Goal: Task Accomplishment & Management: Manage account settings

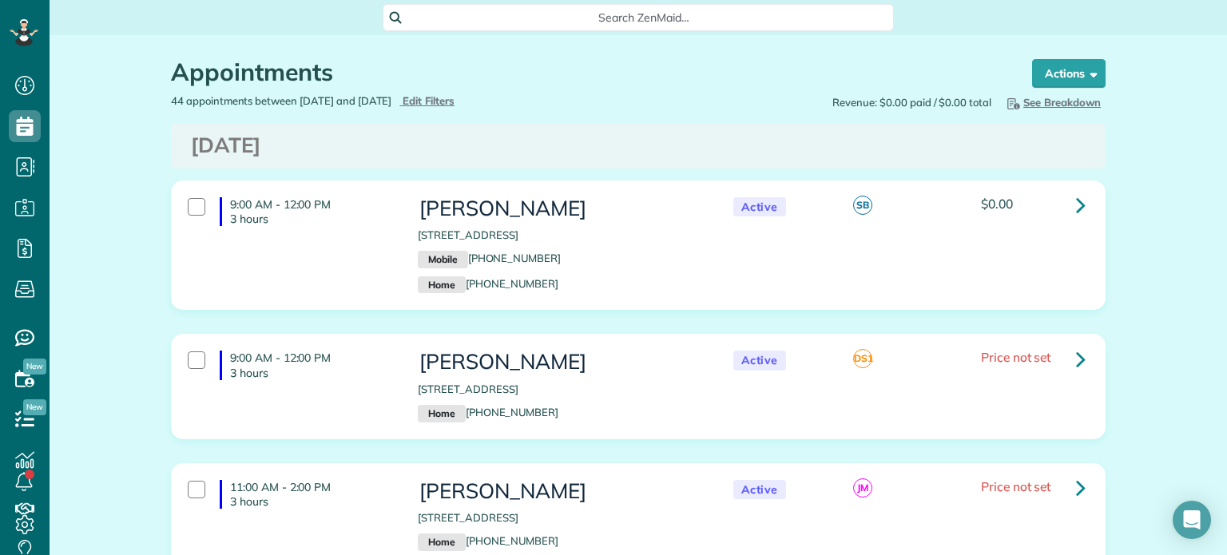
scroll to position [6838, 0]
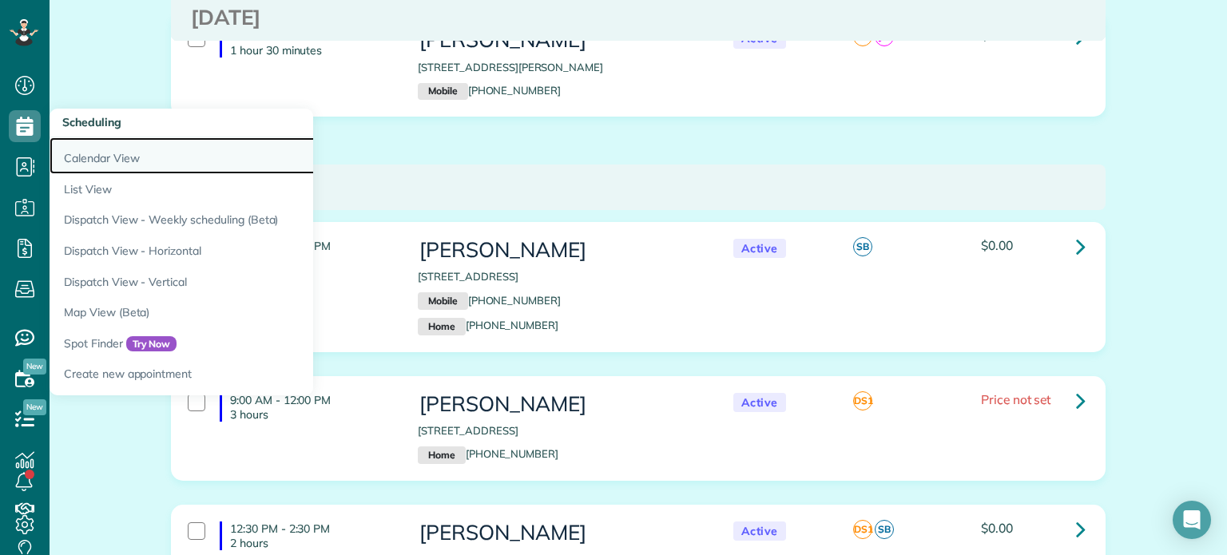
click at [91, 155] on link "Calendar View" at bounding box center [249, 155] width 399 height 37
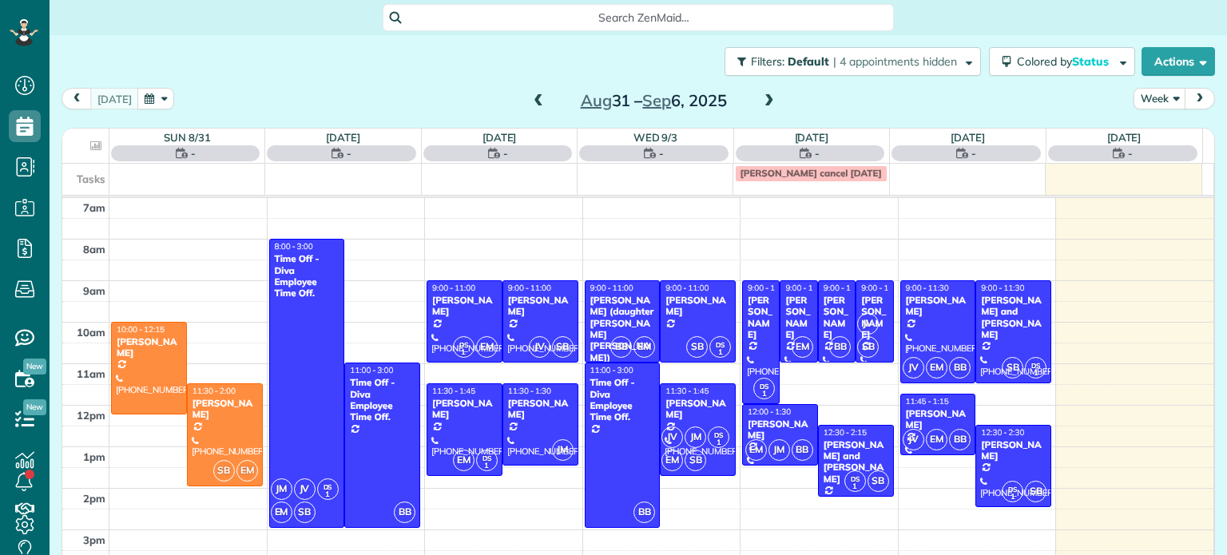
scroll to position [7, 7]
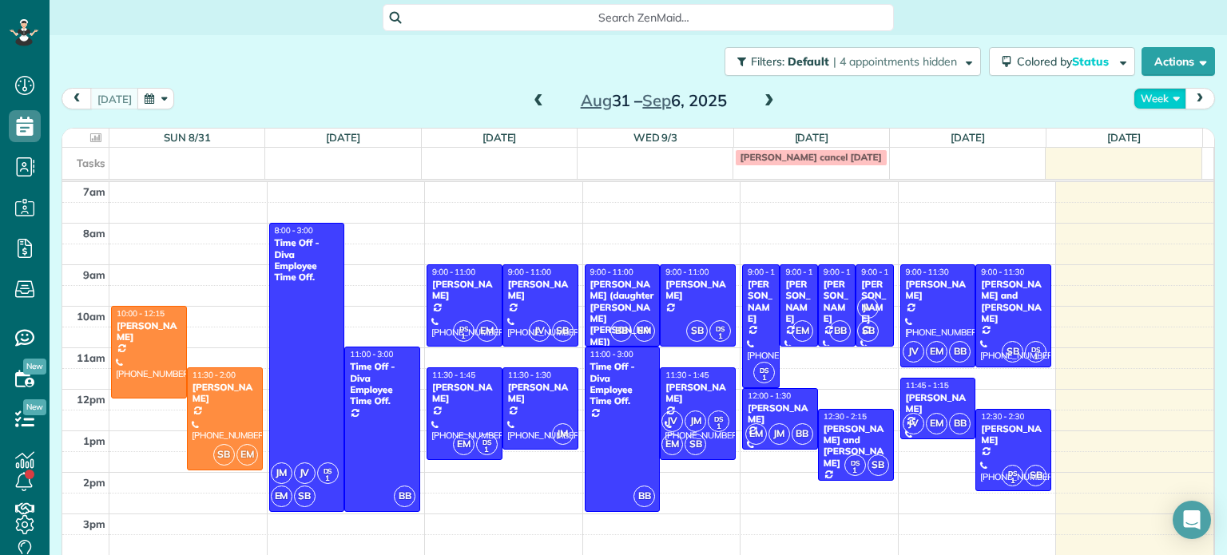
click at [1141, 101] on button "Week" at bounding box center [1159, 99] width 53 height 22
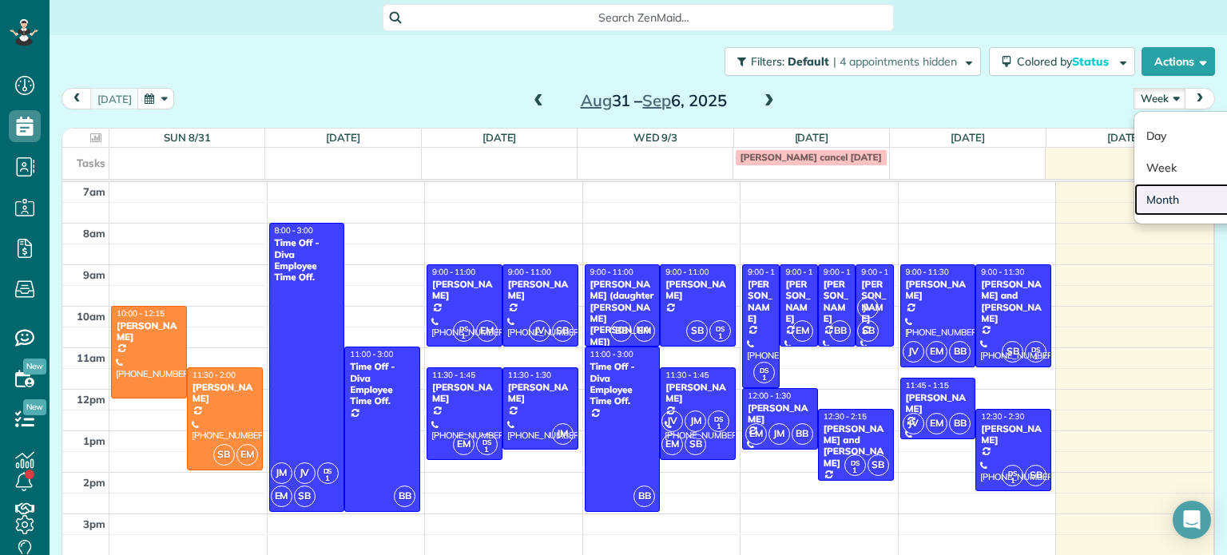
click at [1144, 199] on link "Month" at bounding box center [1197, 200] width 126 height 32
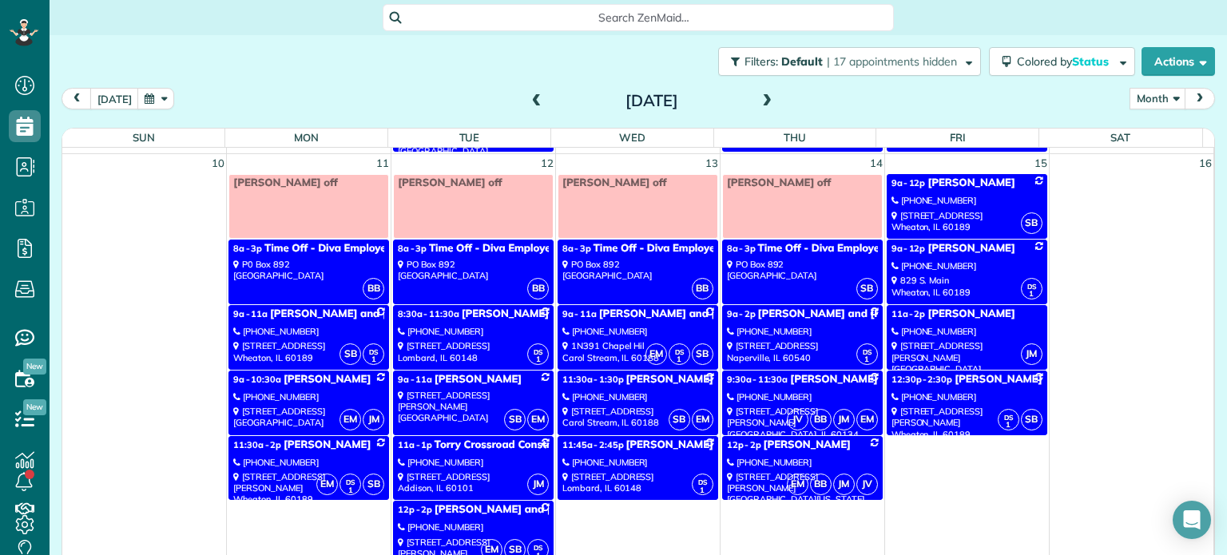
scroll to position [633, 0]
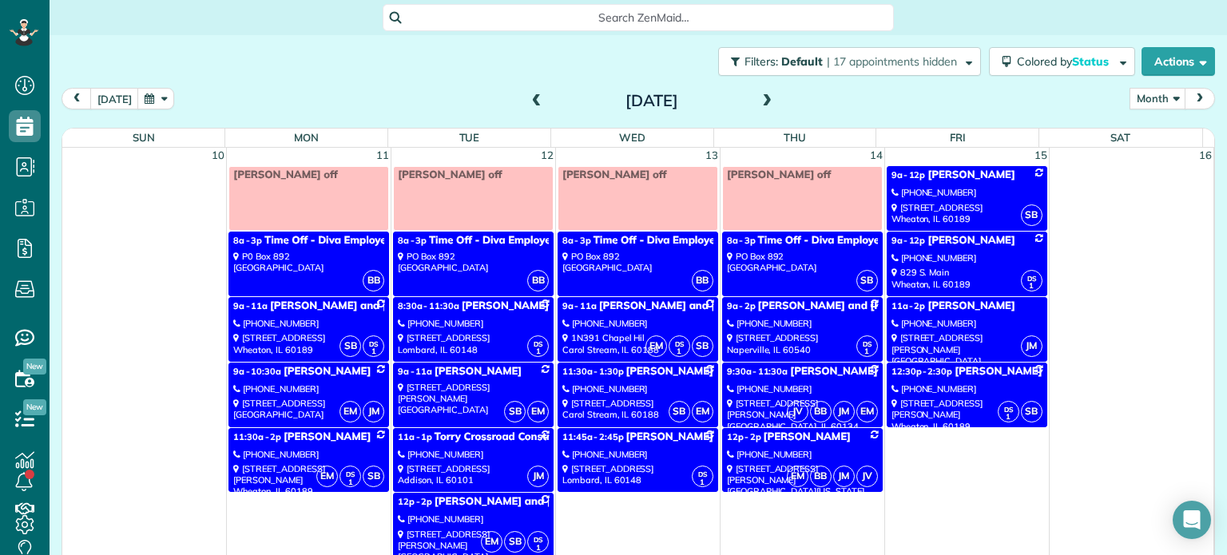
click at [288, 309] on link "SB DS 1 9a - 11a Laura and Brandon Celaya (847) 533-9761 614 Arbor Avenue Wheat…" at bounding box center [308, 329] width 161 height 65
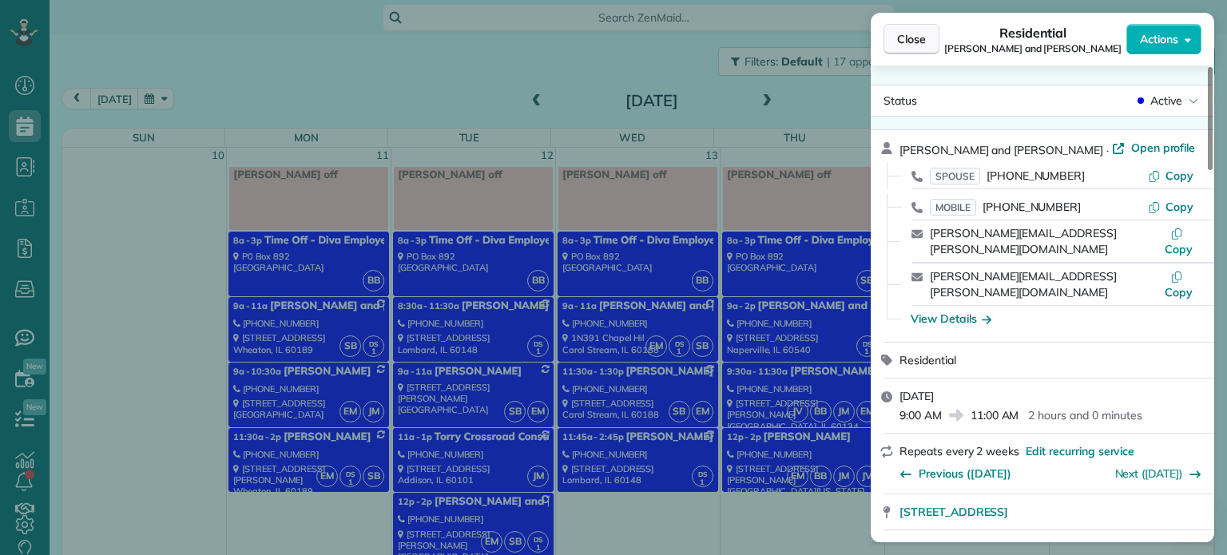
click at [915, 33] on span "Close" at bounding box center [911, 39] width 29 height 16
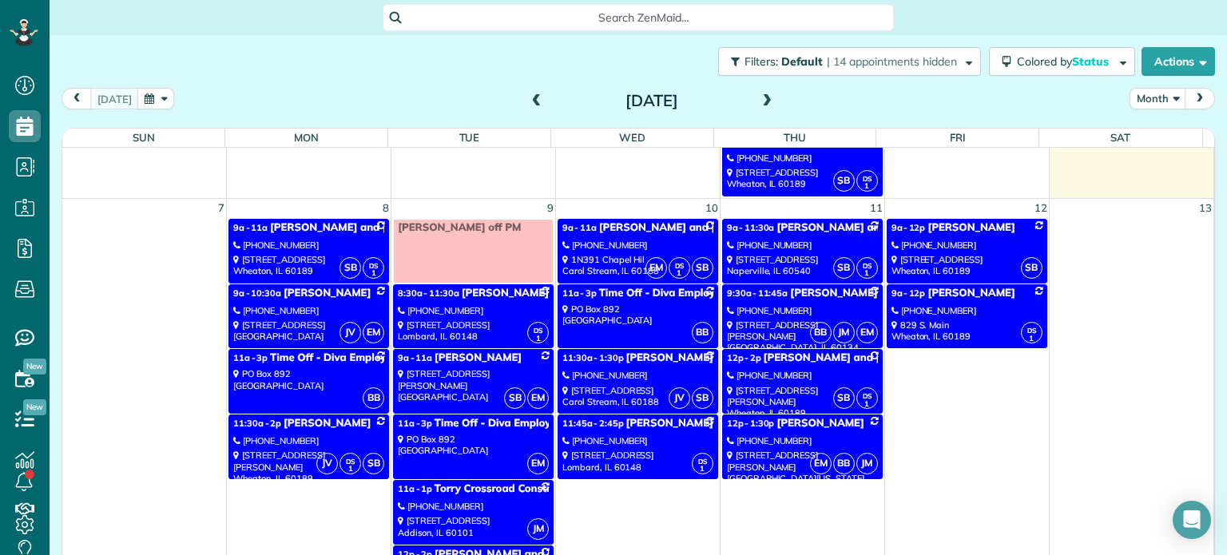
scroll to position [428, 0]
click at [780, 435] on div "[PHONE_NUMBER]" at bounding box center [802, 440] width 151 height 11
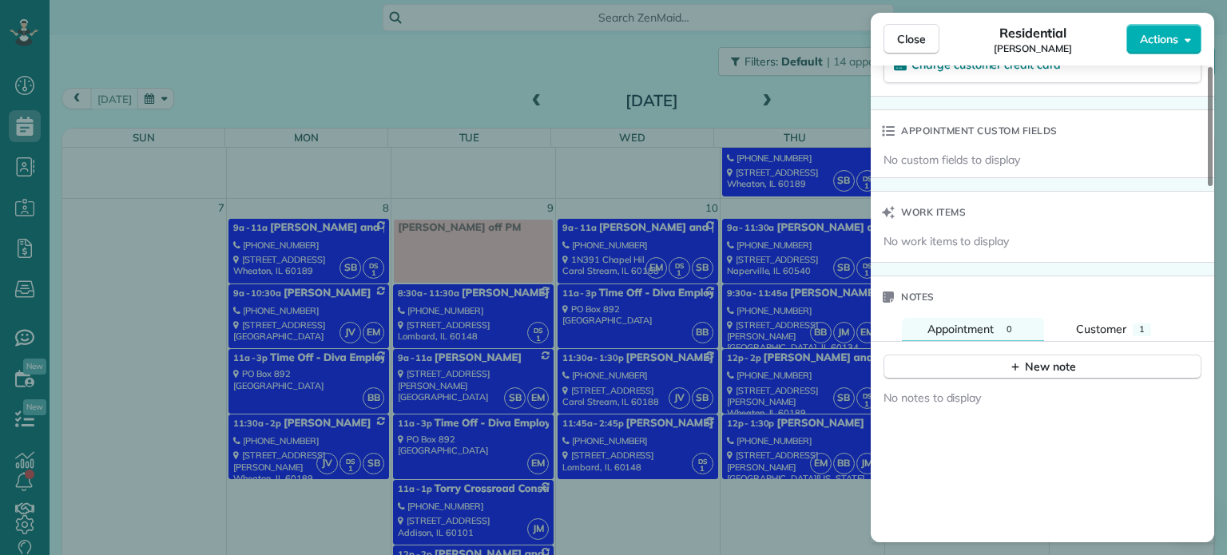
scroll to position [1140, 0]
click at [1045, 373] on div "New note" at bounding box center [1042, 365] width 67 height 17
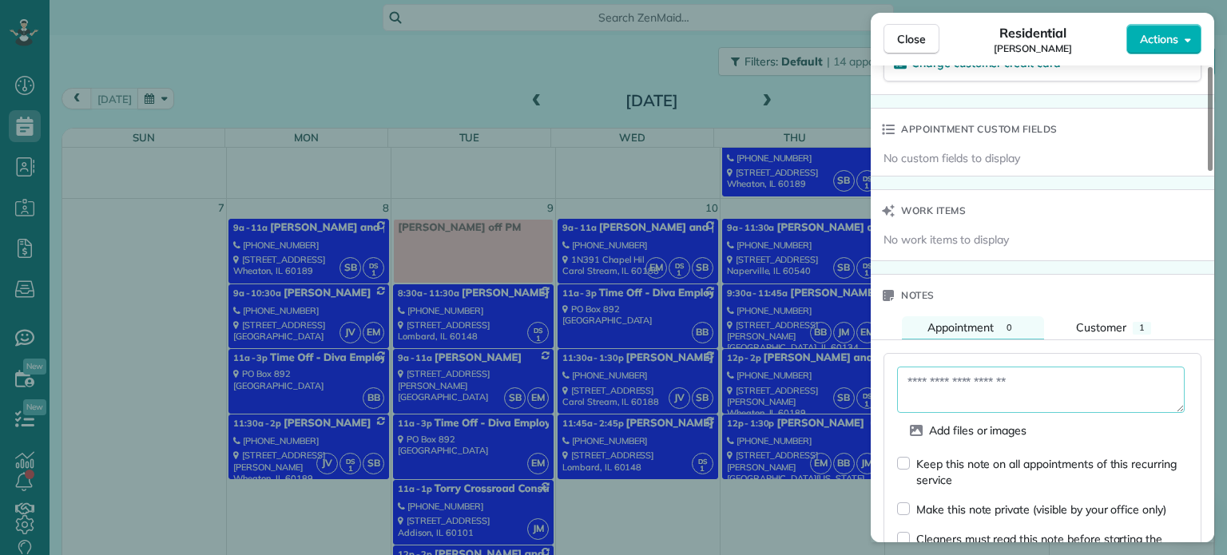
click at [1006, 395] on textarea at bounding box center [1041, 390] width 288 height 46
type textarea "**********"
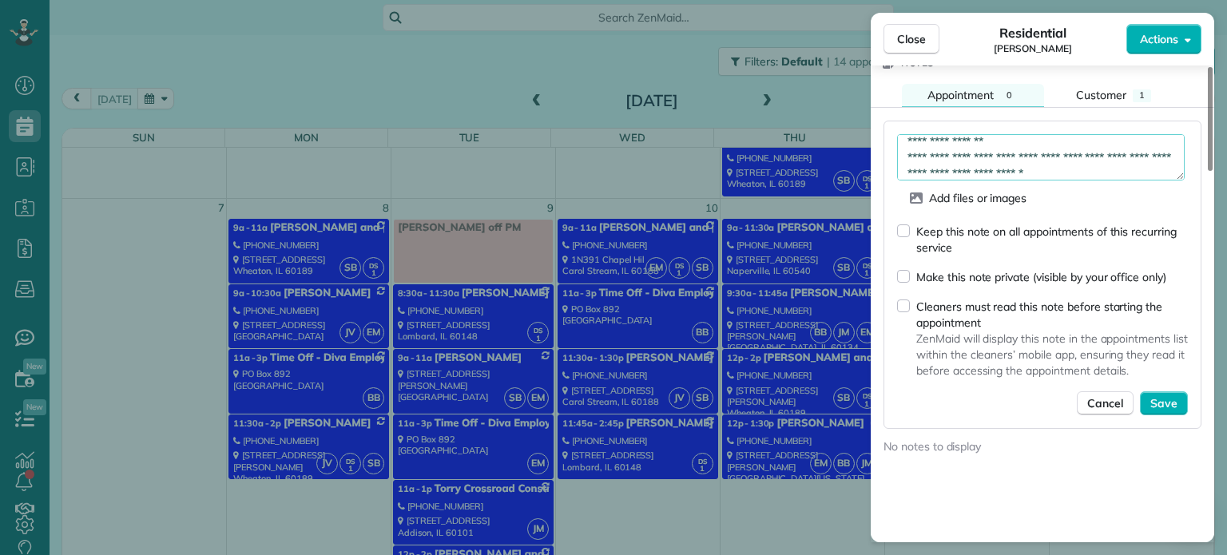
scroll to position [1374, 0]
click at [1184, 402] on button "Save" at bounding box center [1164, 402] width 48 height 24
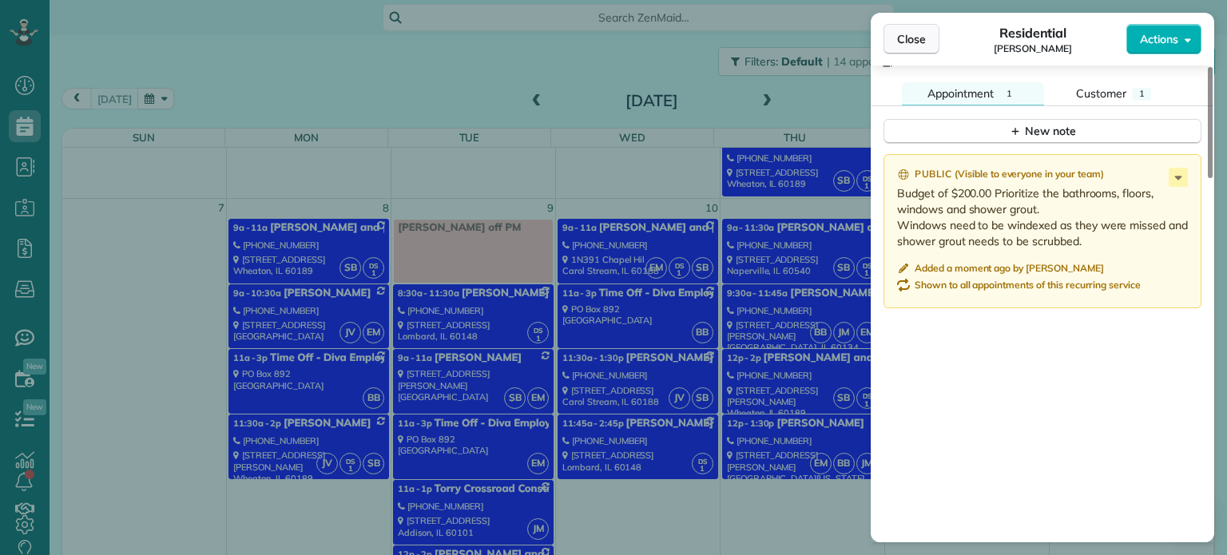
click at [924, 31] on span "Close" at bounding box center [911, 39] width 29 height 16
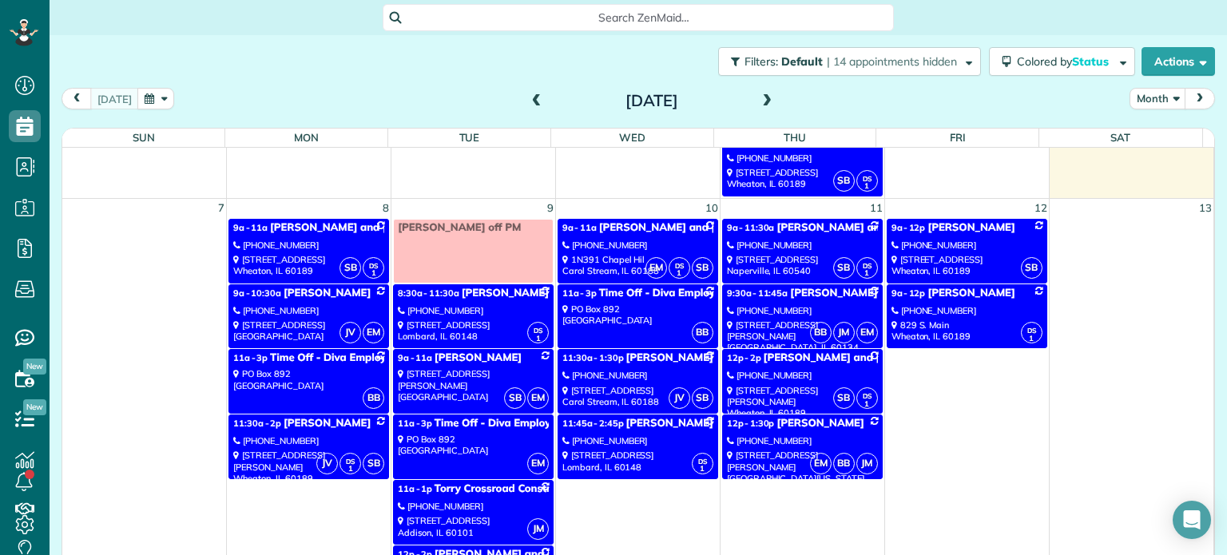
click at [531, 96] on span at bounding box center [537, 101] width 18 height 14
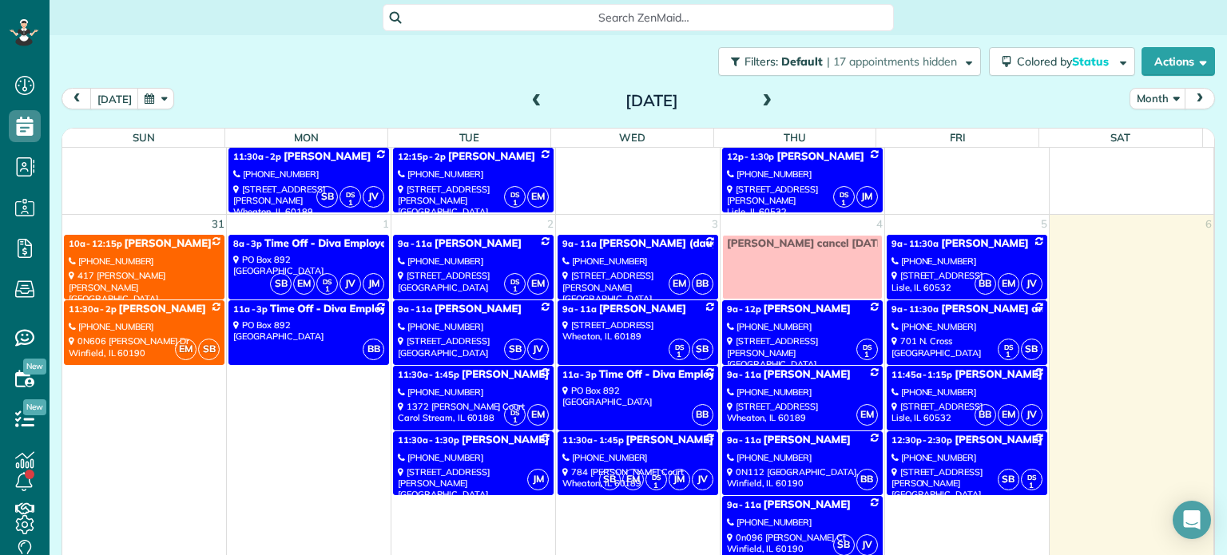
scroll to position [1743, 0]
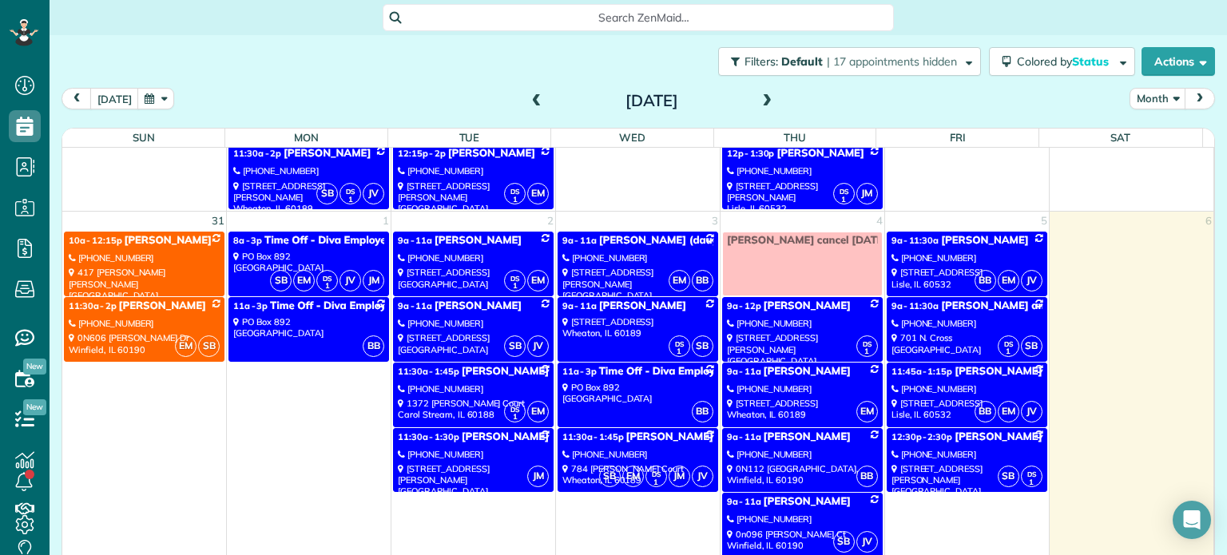
click at [758, 101] on span at bounding box center [767, 101] width 18 height 14
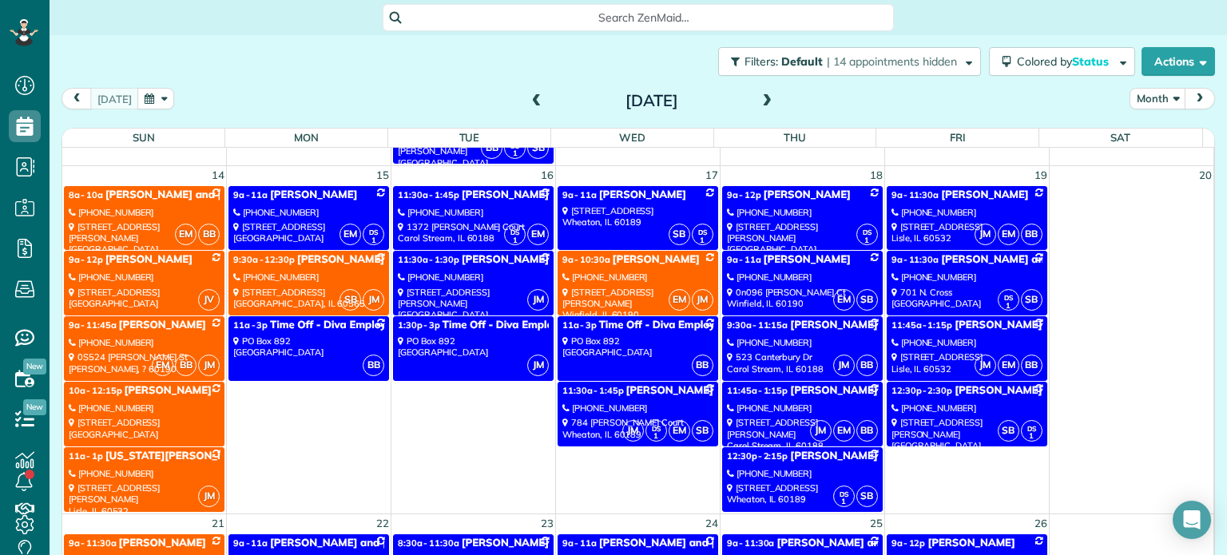
scroll to position [888, 0]
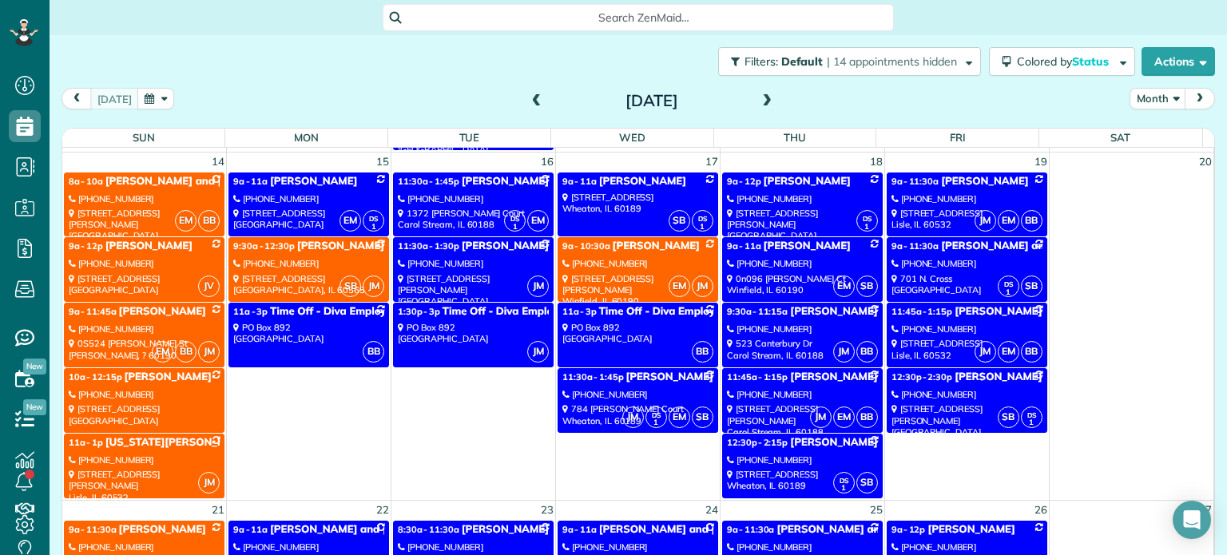
click at [780, 316] on link "JM BB 9:30a - 11:15a [PERSON_NAME] and [PERSON_NAME] [PHONE_NUMBER] [STREET_ADD…" at bounding box center [802, 335] width 161 height 65
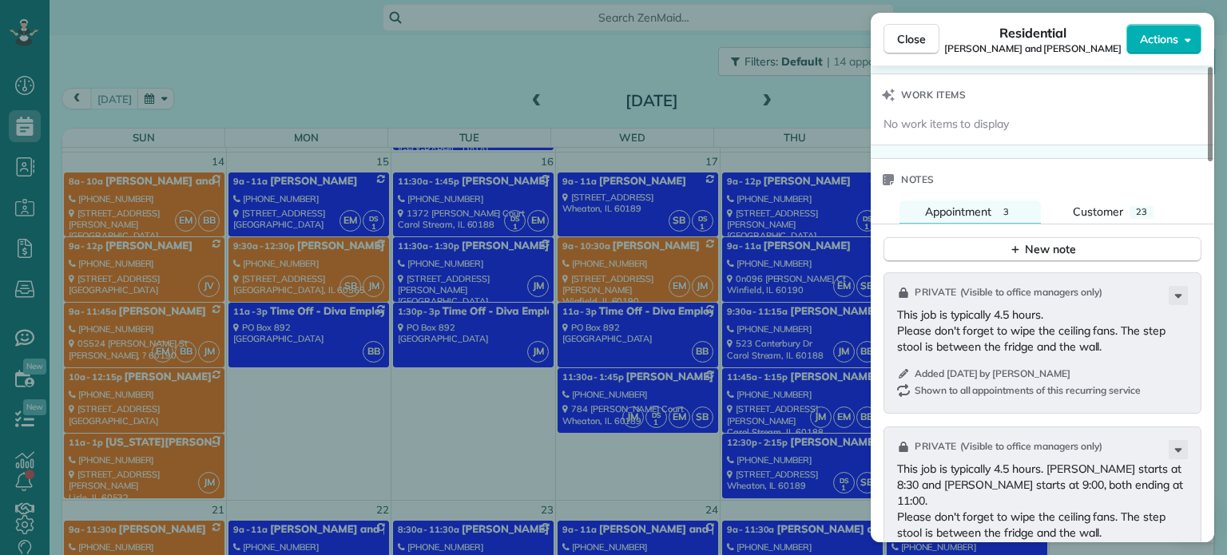
scroll to position [1228, 0]
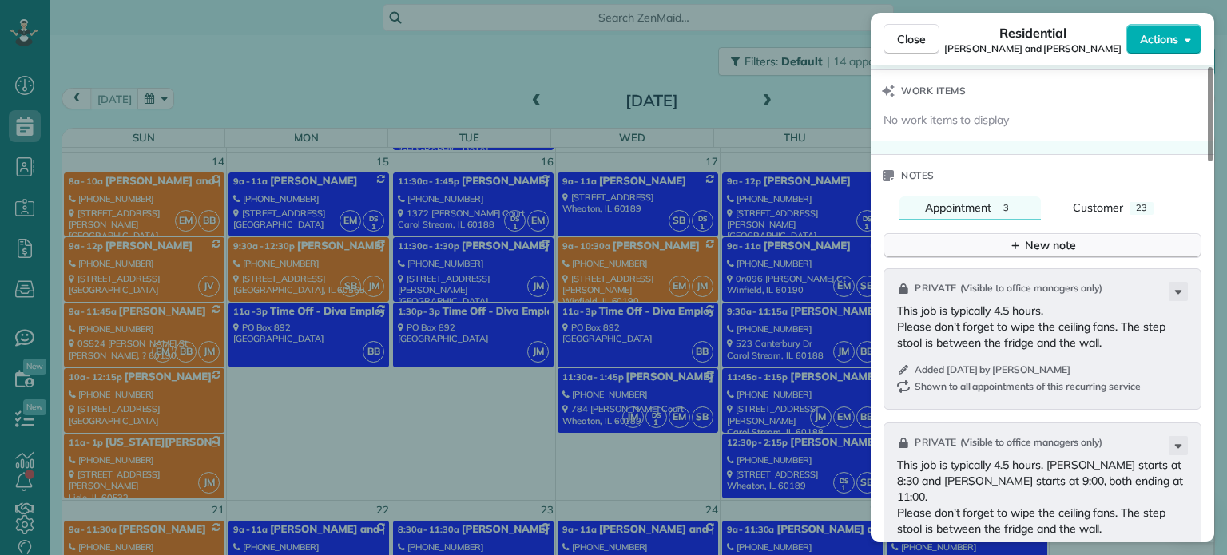
click at [1021, 245] on icon "button" at bounding box center [1015, 245] width 13 height 13
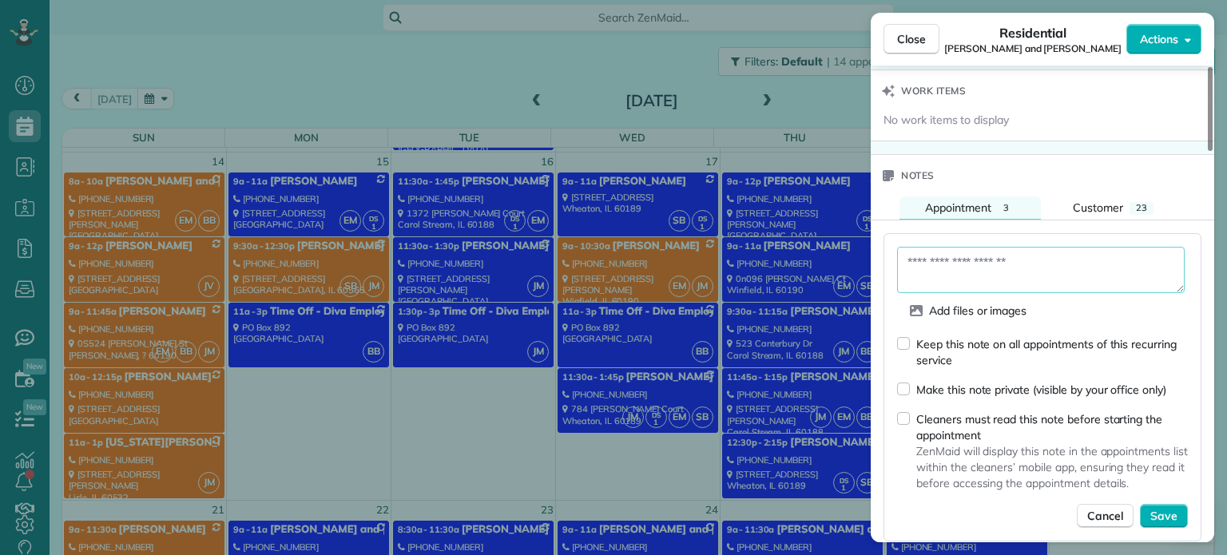
click at [958, 264] on textarea at bounding box center [1041, 270] width 288 height 46
type textarea "**********"
click at [1160, 514] on span "Save" at bounding box center [1163, 516] width 27 height 16
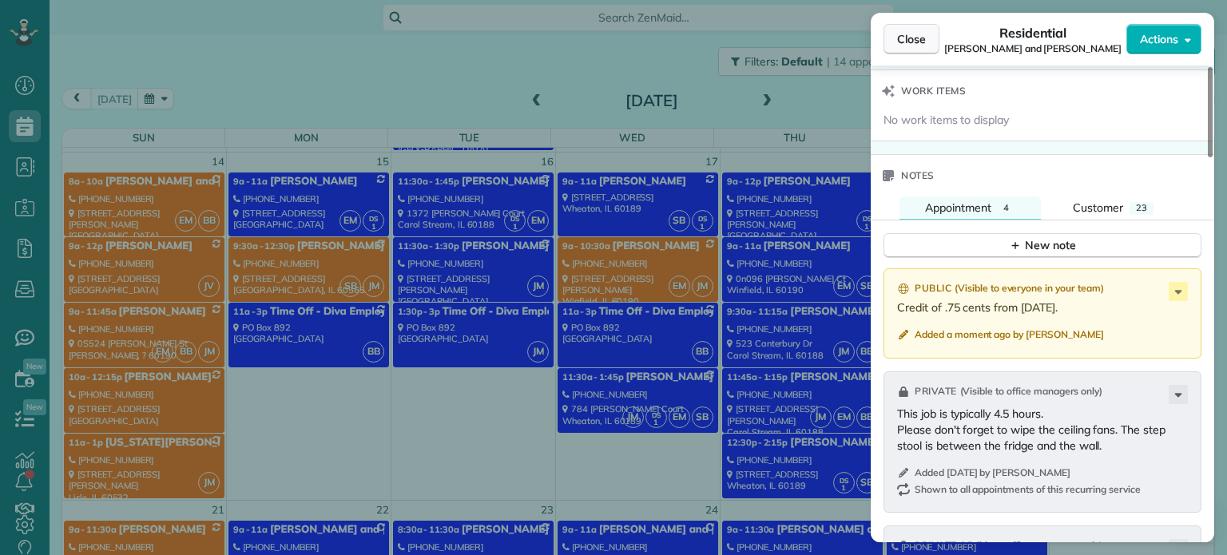
click at [922, 41] on span "Close" at bounding box center [911, 39] width 29 height 16
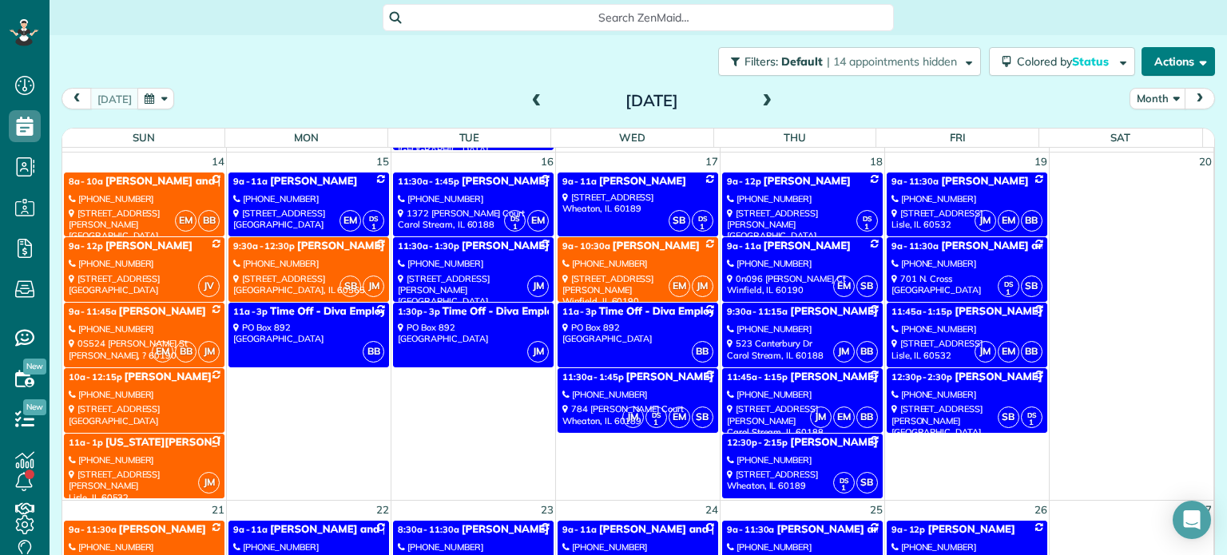
click at [1161, 52] on button "Actions" at bounding box center [1177, 61] width 73 height 29
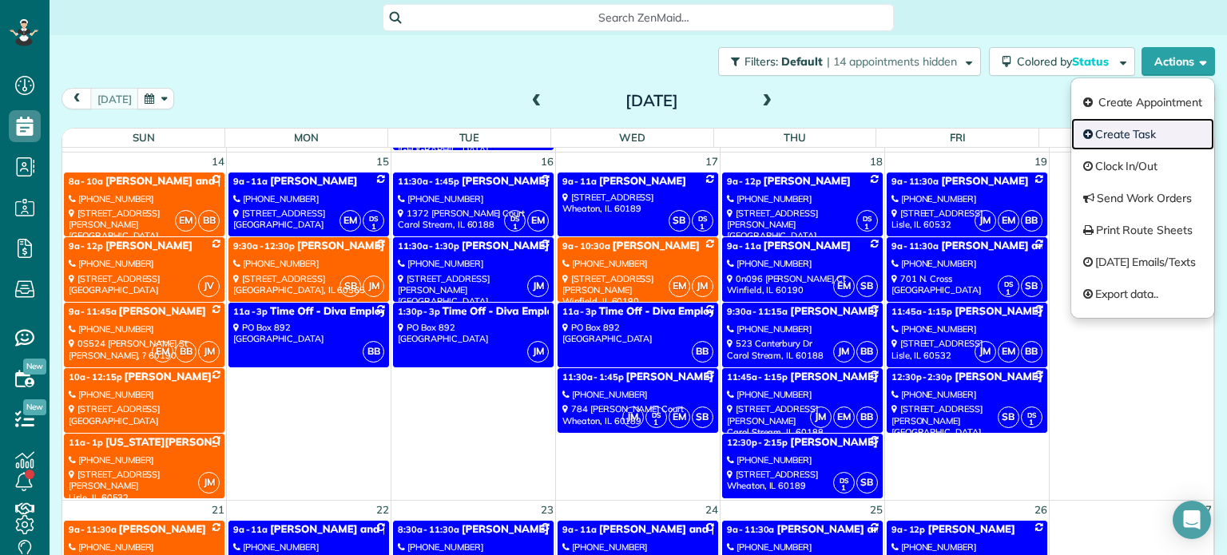
click at [1112, 137] on link "Create Task" at bounding box center [1142, 134] width 143 height 32
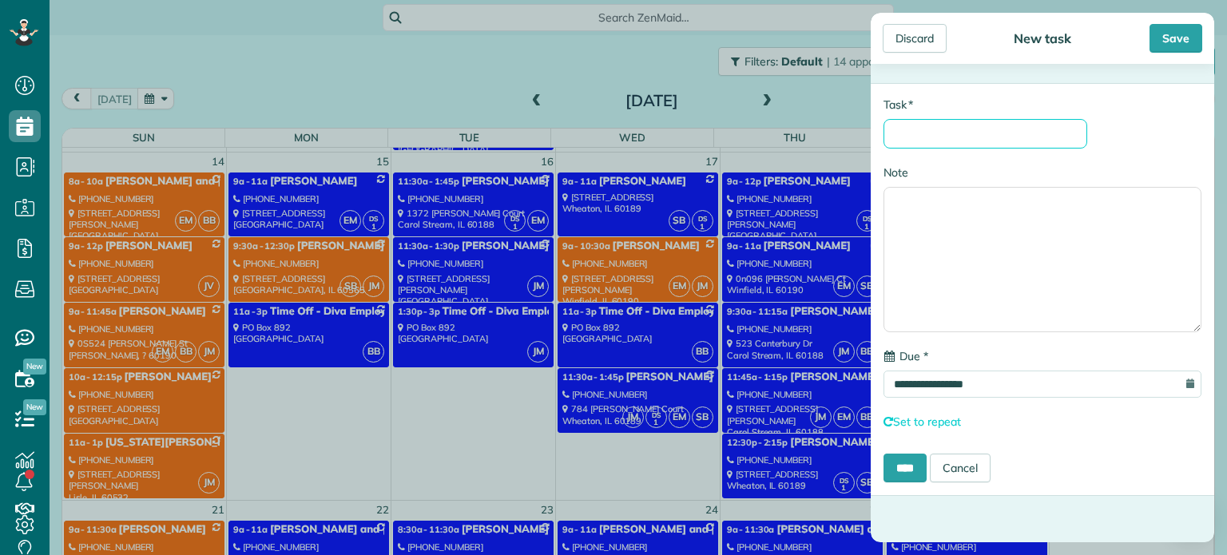
click at [963, 128] on input "* Task" at bounding box center [985, 134] width 204 height 30
type input "**********"
click at [978, 389] on input "**********" at bounding box center [1042, 384] width 318 height 27
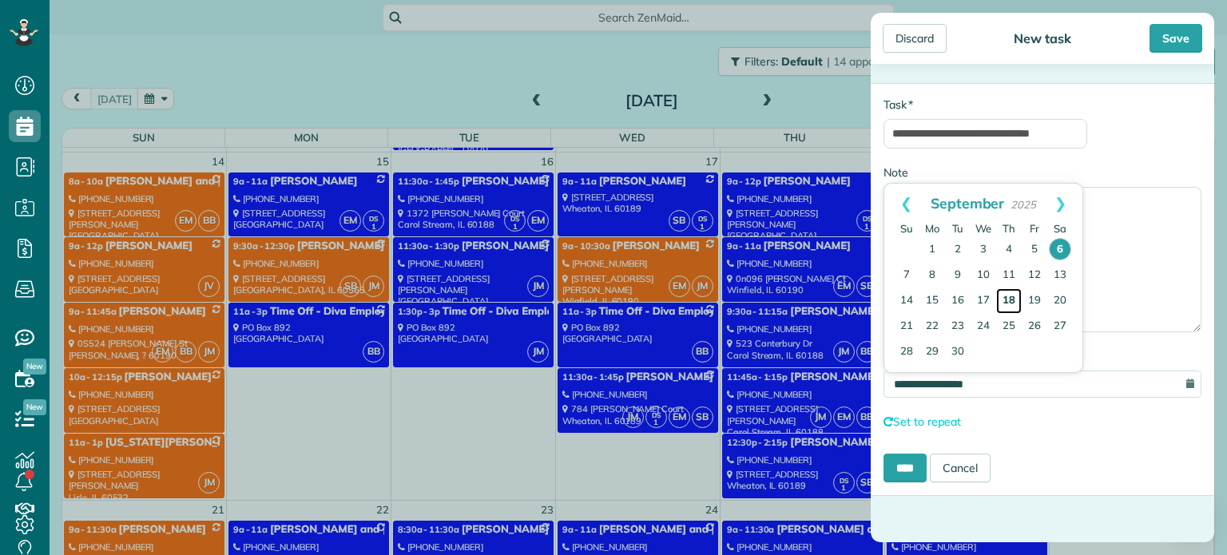
click at [1011, 296] on link "18" at bounding box center [1009, 301] width 26 height 26
type input "**********"
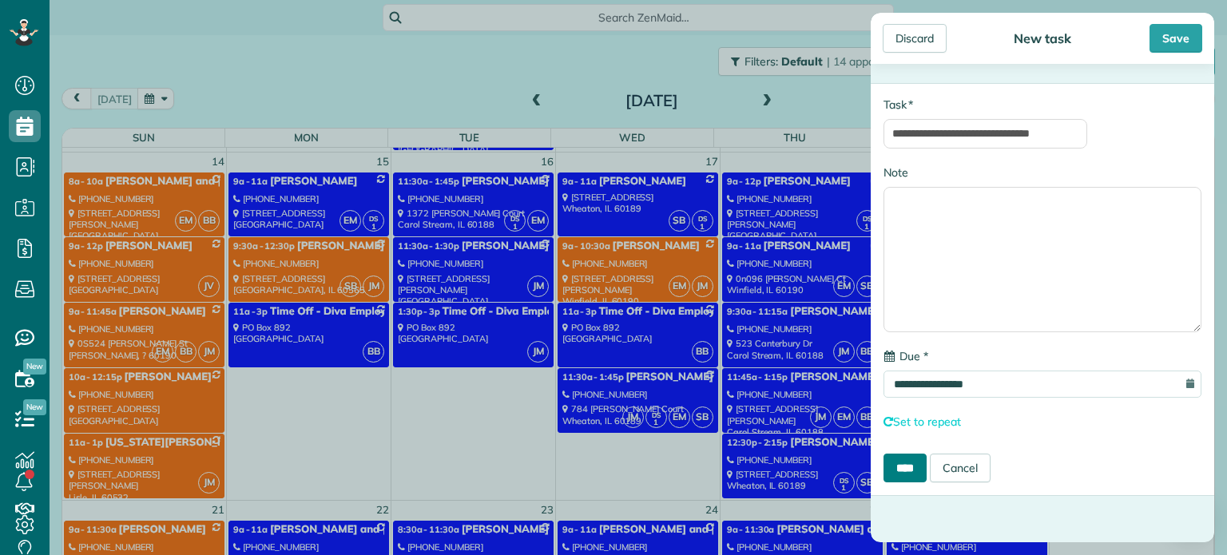
click at [916, 468] on input "****" at bounding box center [904, 468] width 43 height 29
